Goal: Browse casually: Explore the website without a specific task or goal

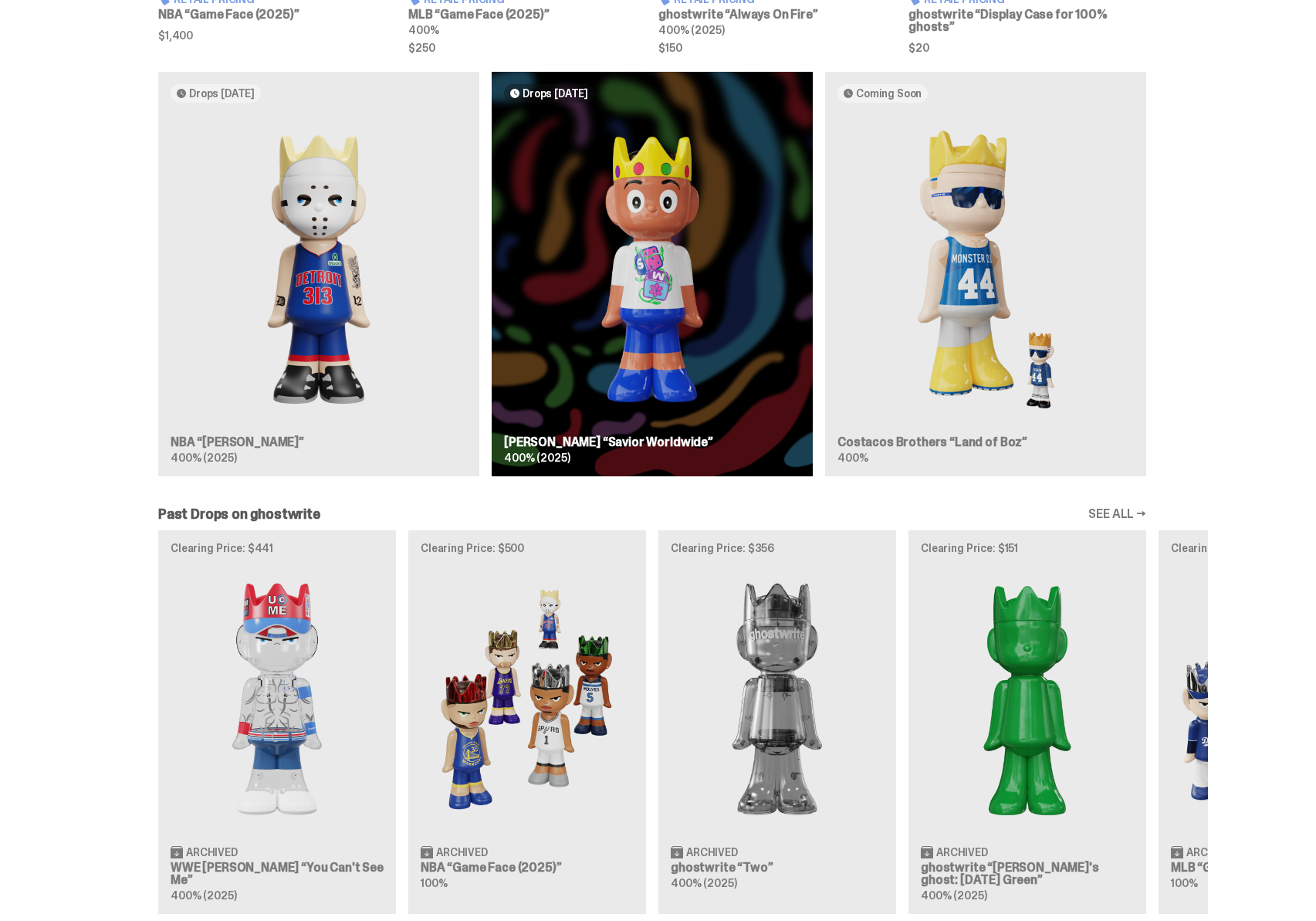
scroll to position [1203, 0]
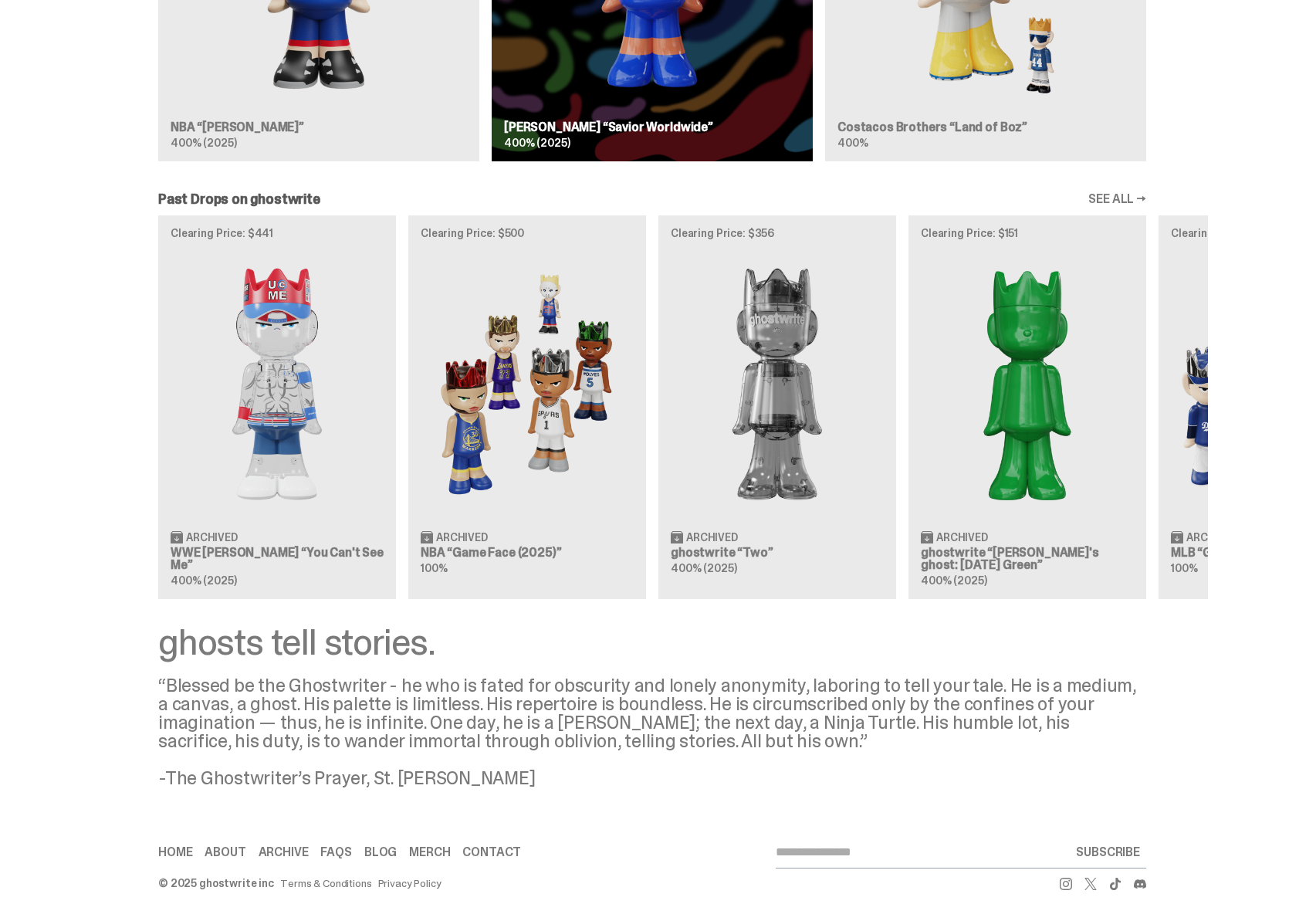
click at [441, 848] on link "Merch" at bounding box center [428, 852] width 41 height 12
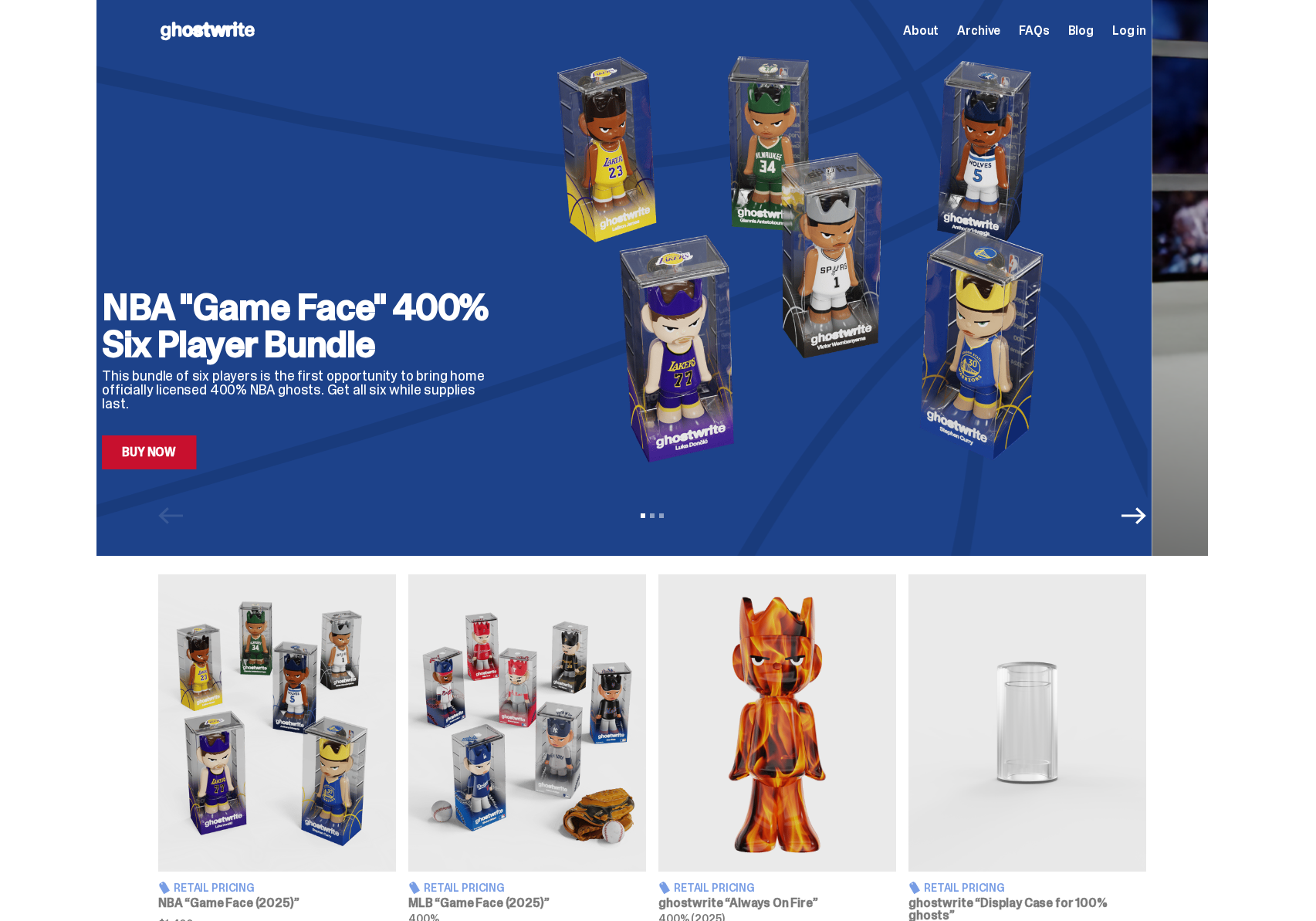
click at [707, 191] on img at bounding box center [809, 258] width 562 height 421
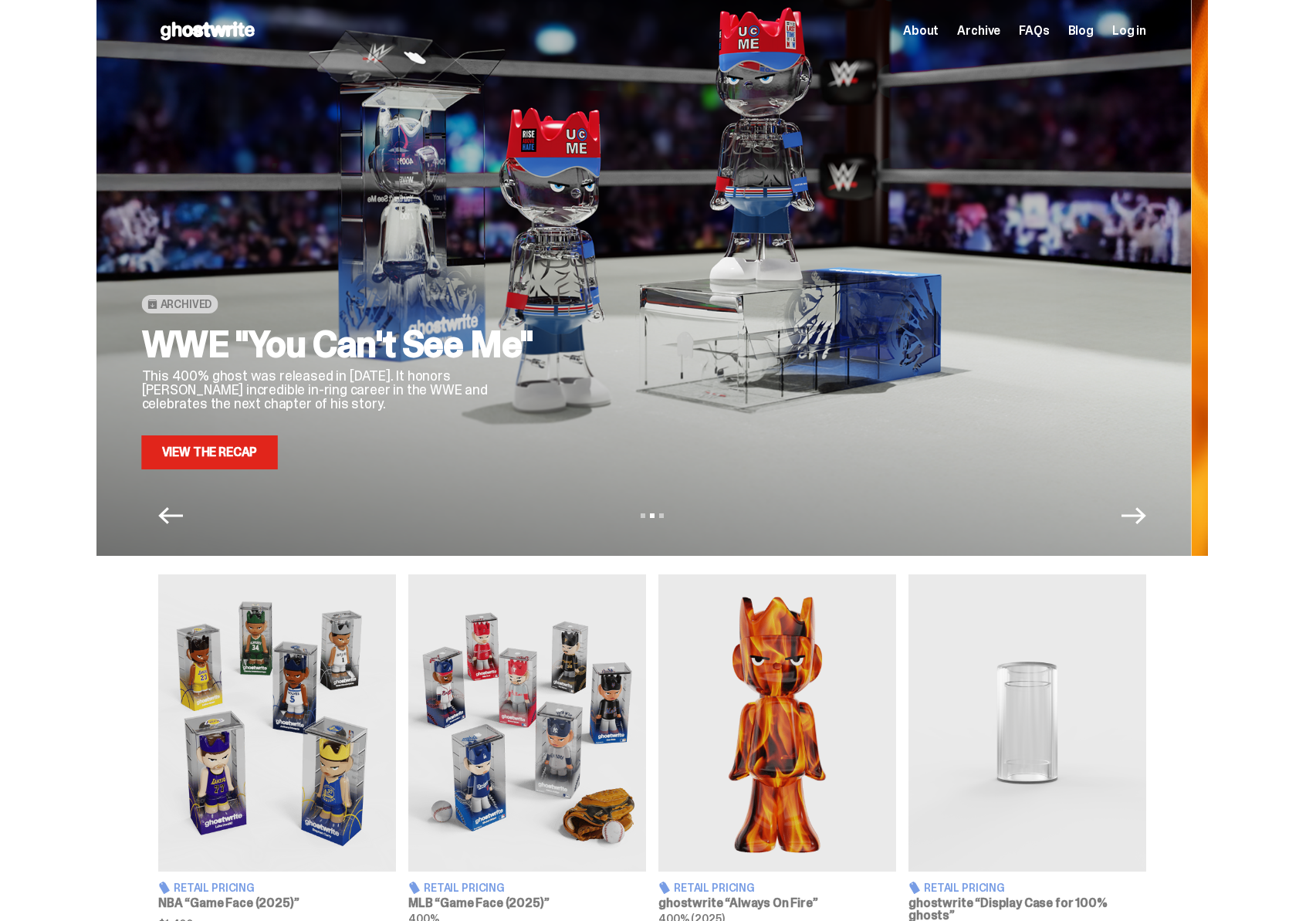
click at [726, 200] on div at bounding box center [849, 258] width 562 height 421
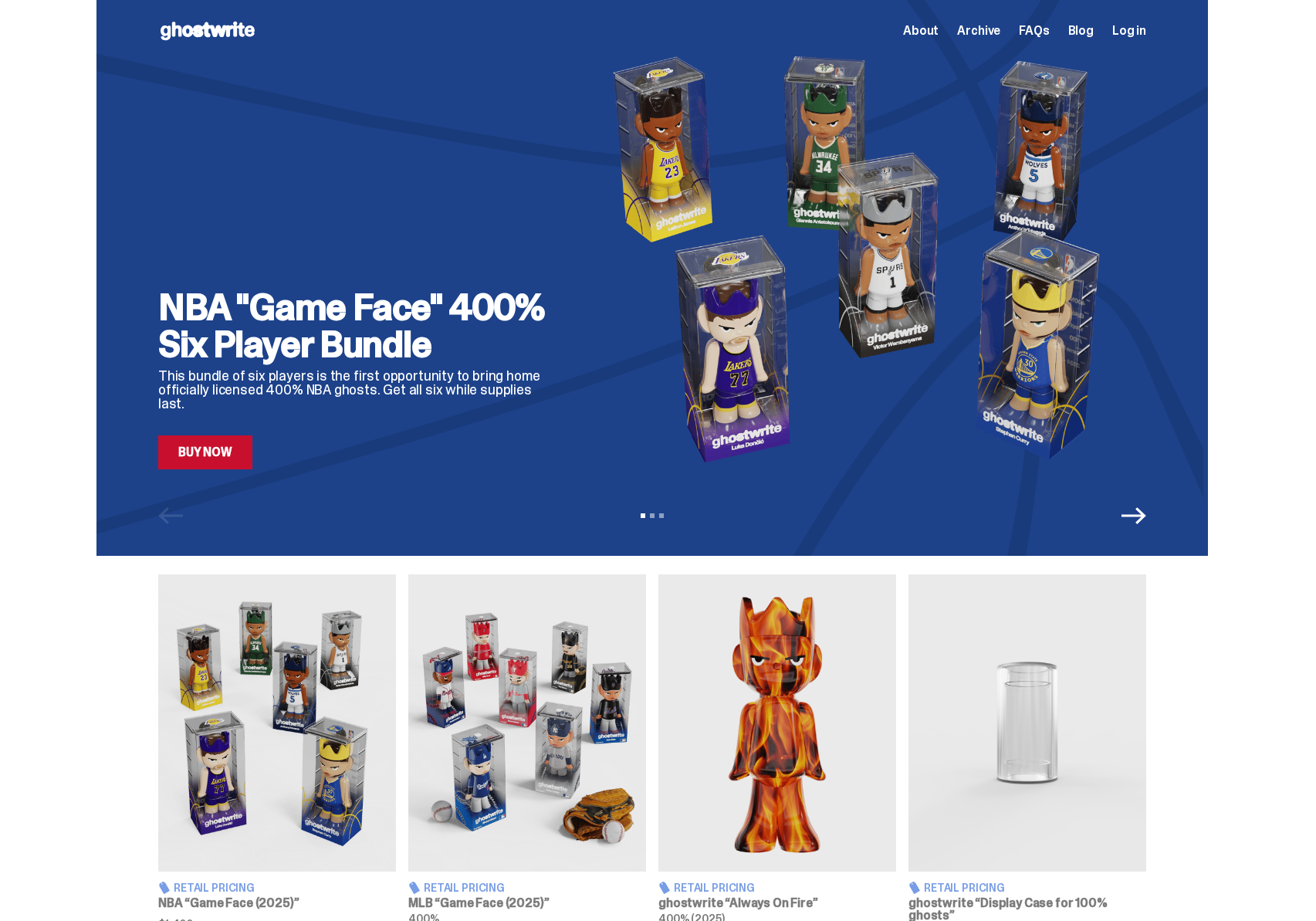
click at [599, 177] on img at bounding box center [866, 258] width 562 height 421
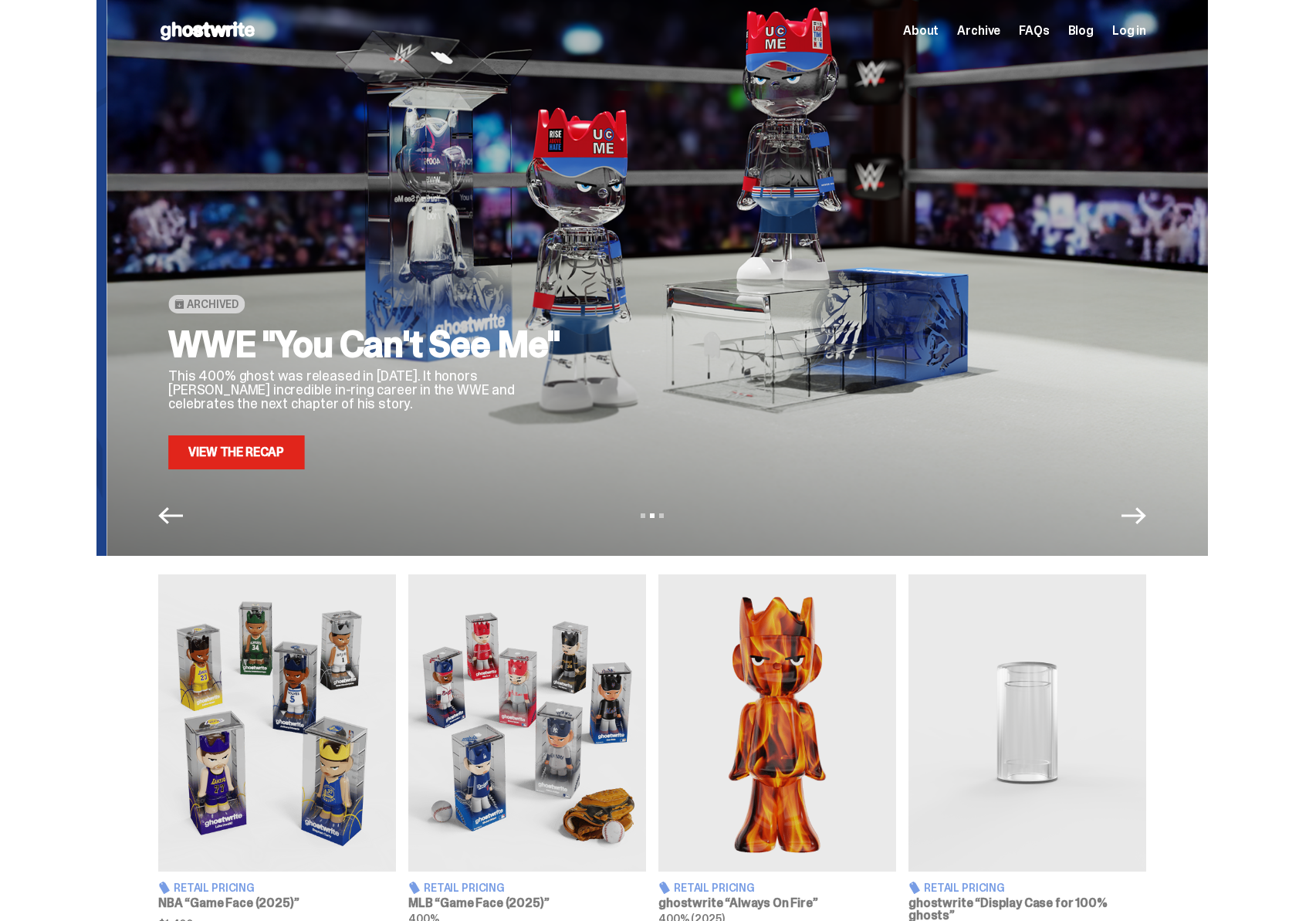
click at [721, 203] on div at bounding box center [876, 258] width 562 height 421
